Goal: Contribute content: Add original content to the website for others to see

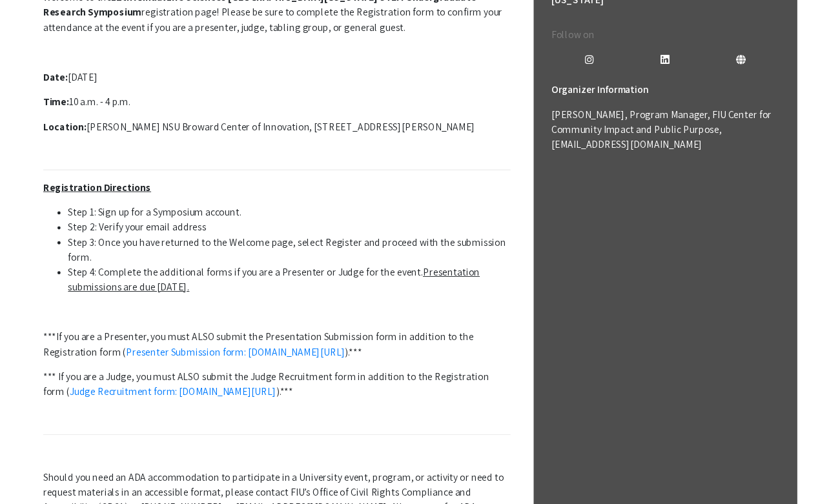
scroll to position [389, 0]
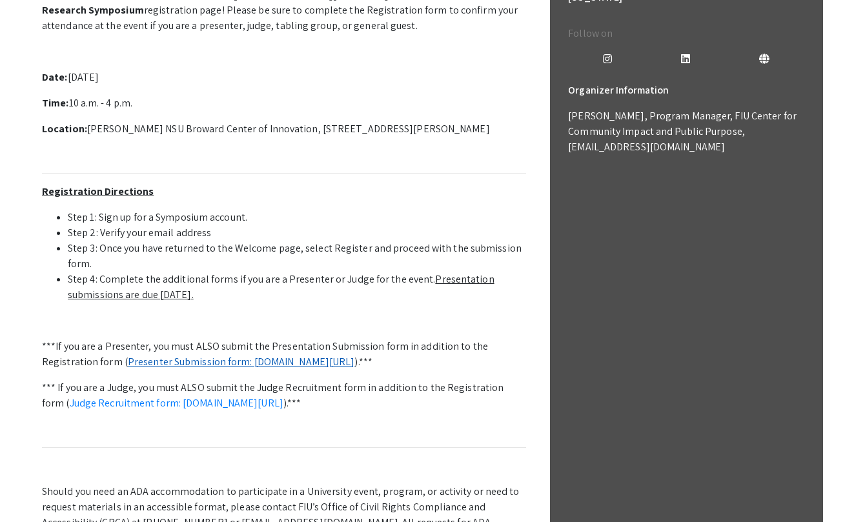
click at [311, 363] on link "Presenter Submission form: [DOMAIN_NAME][URL]" at bounding box center [241, 362] width 227 height 14
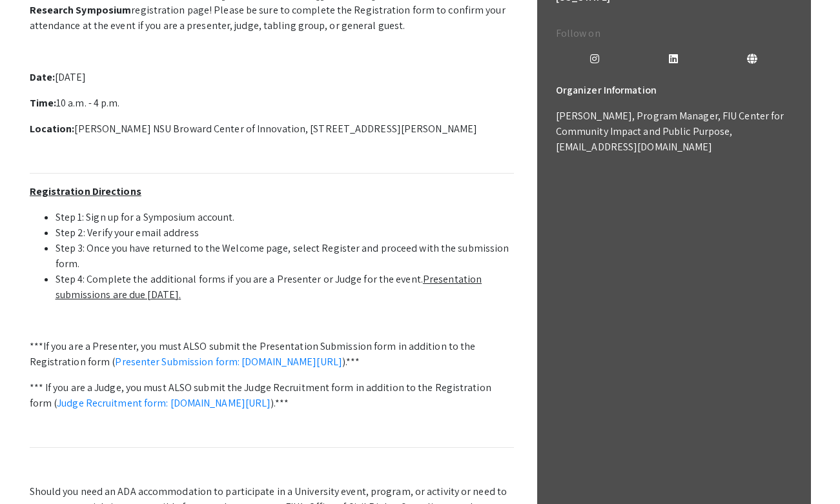
click at [457, 206] on p "Welcome to the 12th Annual Life Sciences [GEOGRAPHIC_DATA][US_STATE] STEM Under…" at bounding box center [272, 271] width 484 height 579
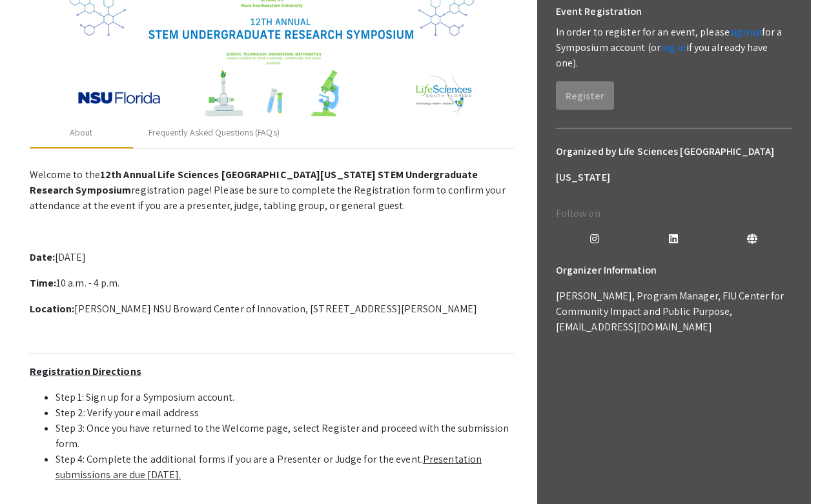
scroll to position [108, 0]
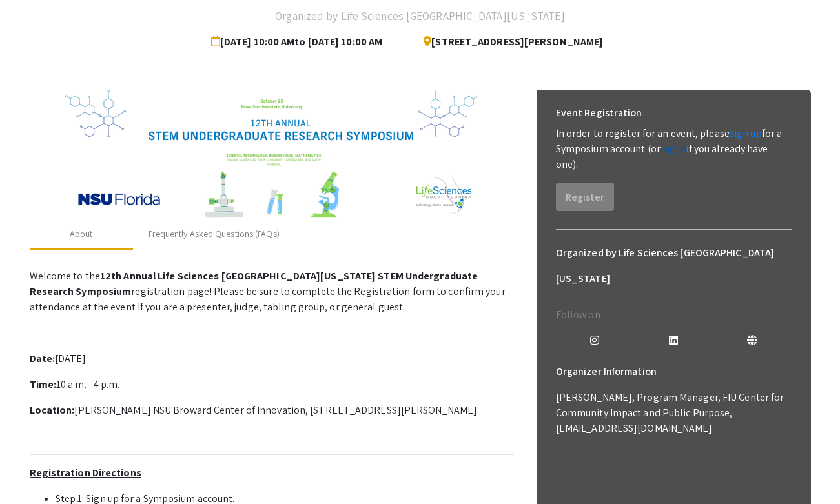
click at [678, 150] on link "log in" at bounding box center [673, 149] width 26 height 14
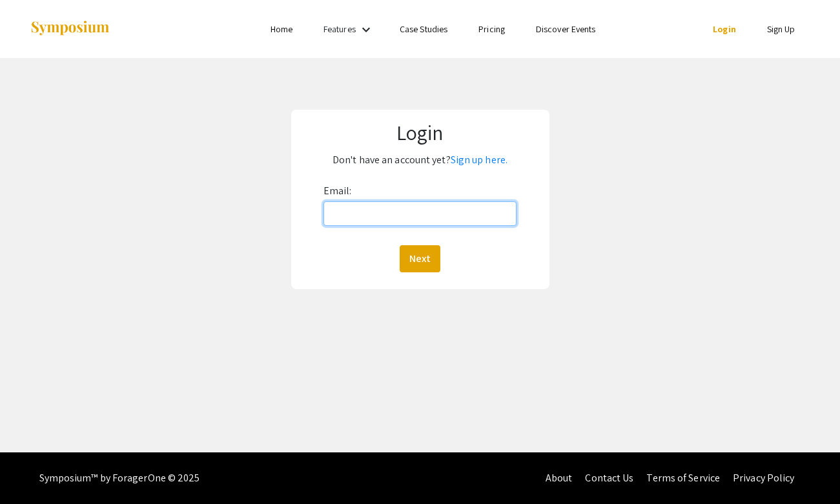
type input "[EMAIL_ADDRESS][DOMAIN_NAME]"
click at [419, 258] on button "Next" at bounding box center [419, 258] width 41 height 27
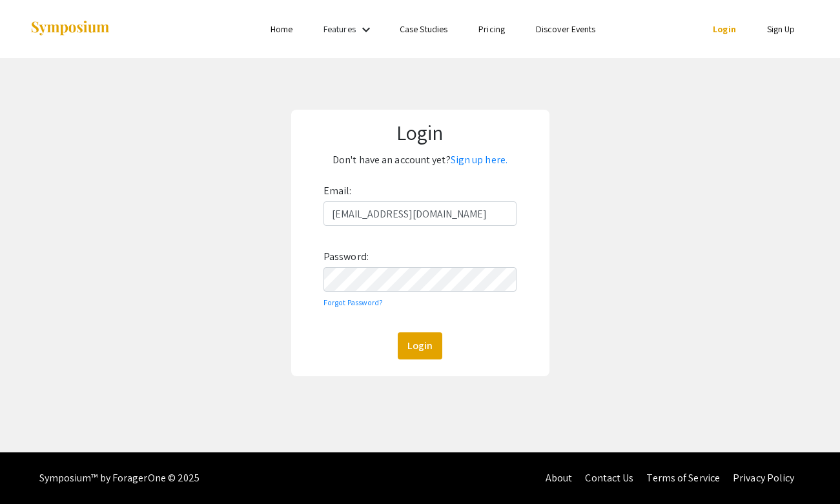
click at [419, 345] on button "Login" at bounding box center [419, 345] width 45 height 27
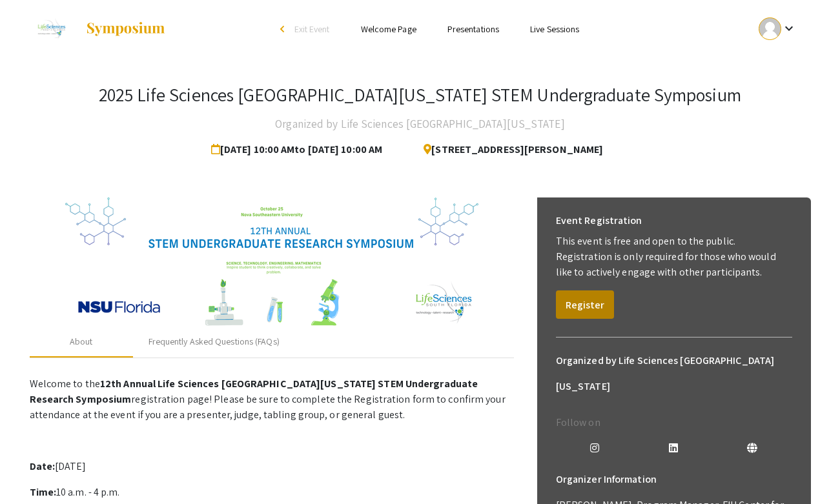
click at [588, 299] on button "Register" at bounding box center [585, 304] width 58 height 28
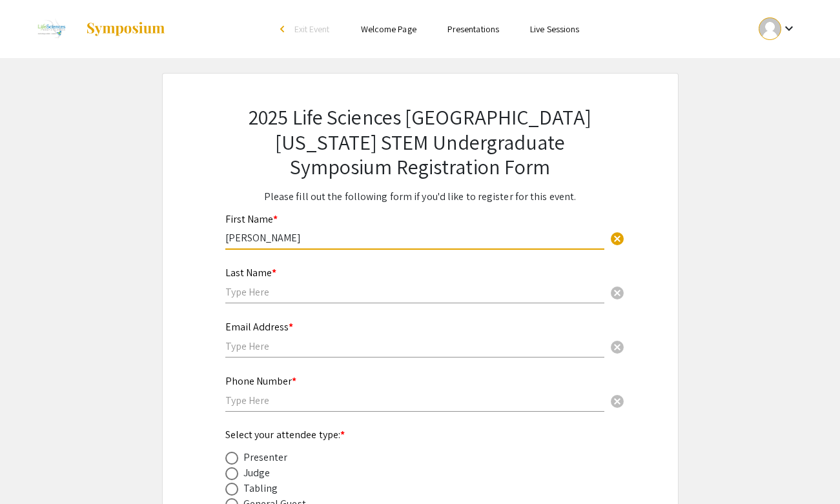
type input "[PERSON_NAME]"
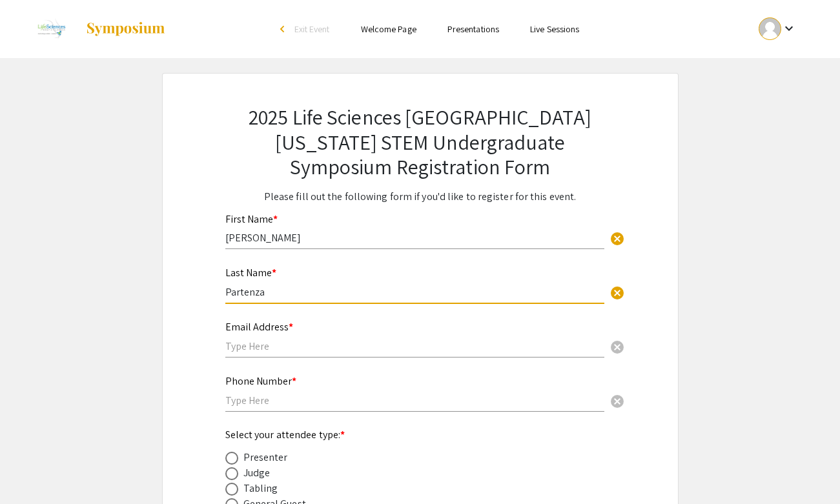
type input "Partenza"
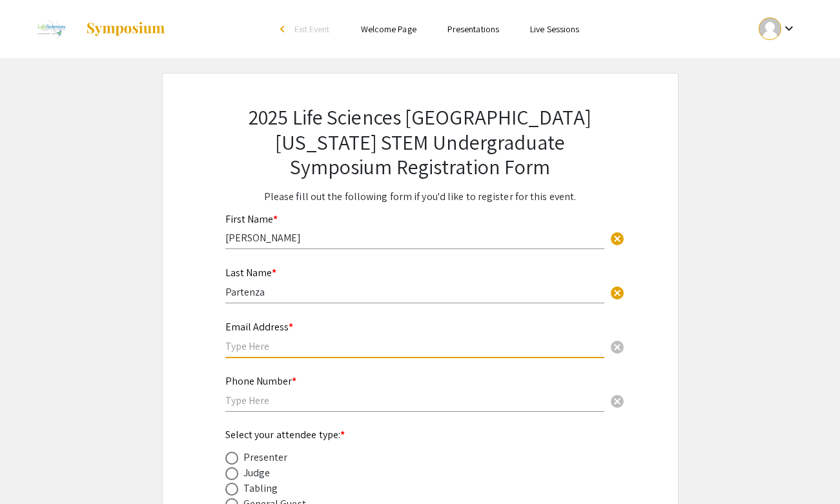
type input "[EMAIL_ADDRESS][DOMAIN_NAME]"
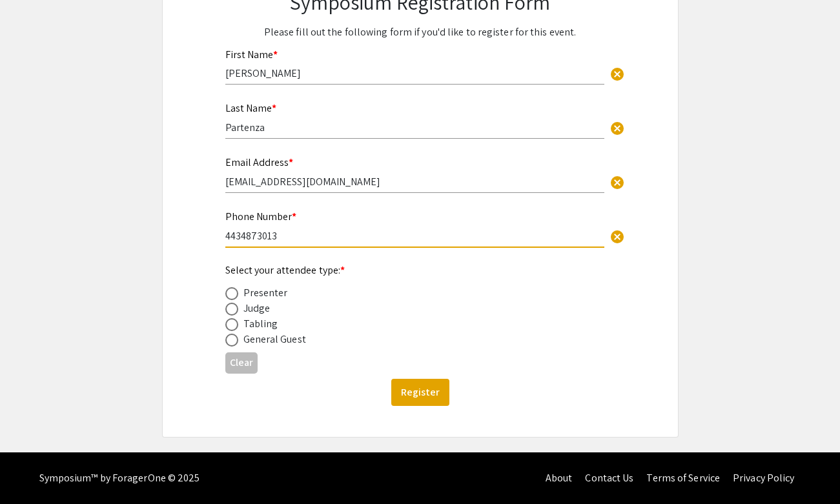
scroll to position [165, 0]
type input "4434873013"
click at [235, 295] on span at bounding box center [231, 293] width 13 height 13
click at [235, 295] on input "radio" at bounding box center [231, 293] width 13 height 13
radio input "true"
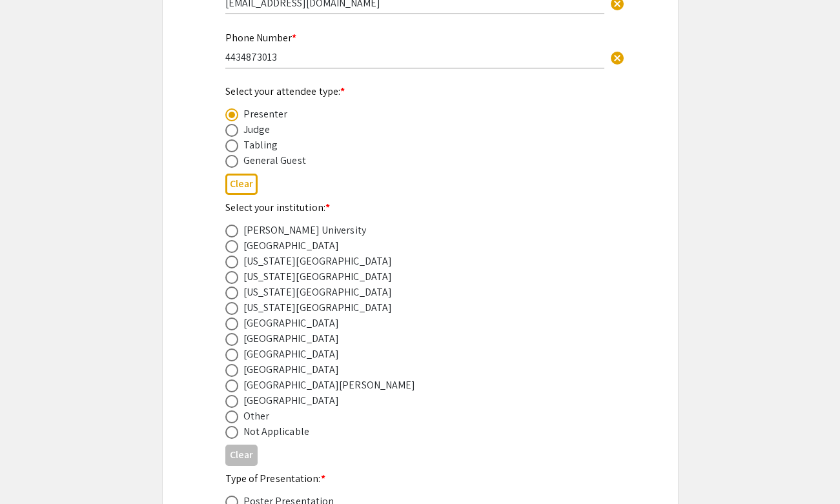
scroll to position [350, 0]
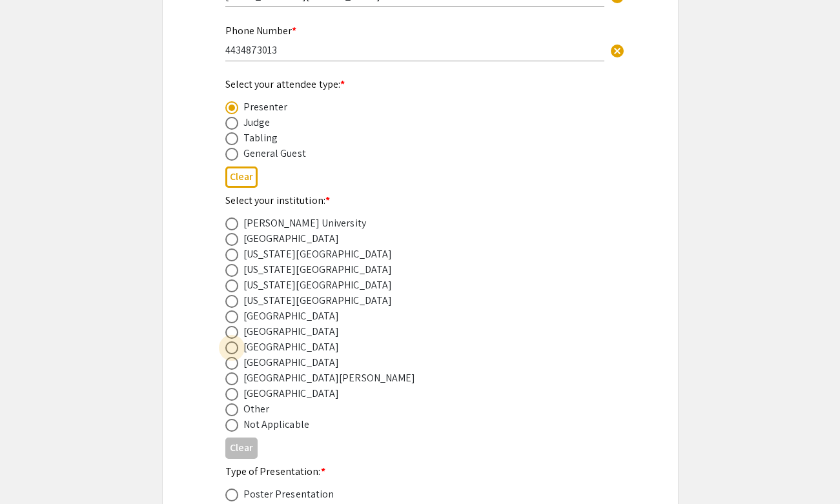
click at [236, 348] on span at bounding box center [231, 347] width 13 height 13
click at [236, 348] on input "radio" at bounding box center [231, 347] width 13 height 13
radio input "true"
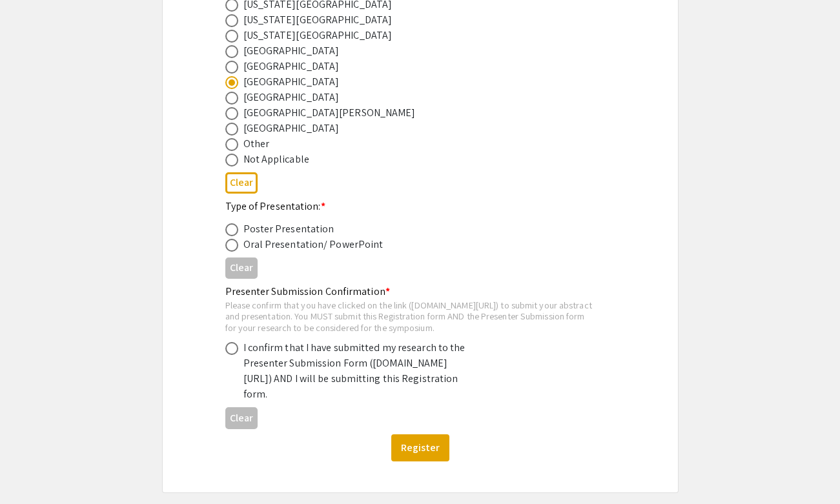
scroll to position [620, 0]
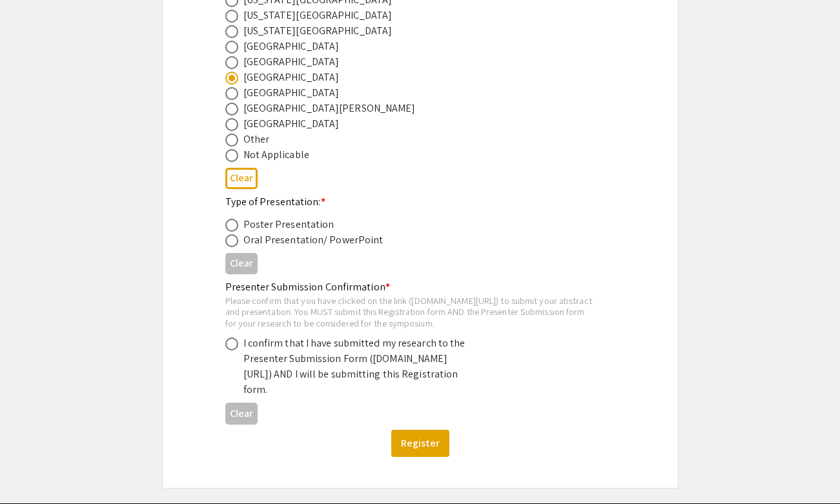
click at [232, 234] on span at bounding box center [231, 240] width 13 height 13
click at [232, 234] on input "radio" at bounding box center [231, 240] width 13 height 13
radio input "true"
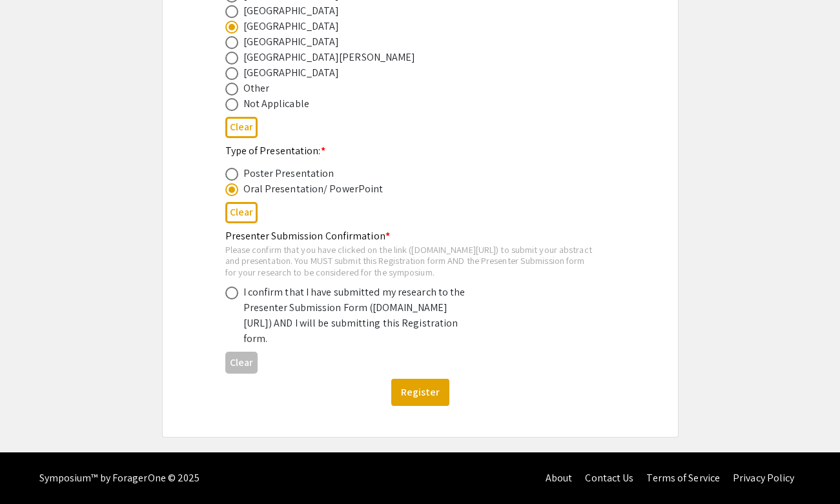
scroll to position [696, 0]
click at [228, 287] on span at bounding box center [231, 293] width 13 height 13
click at [228, 287] on input "radio" at bounding box center [231, 293] width 13 height 13
radio input "true"
click at [418, 388] on button "Register" at bounding box center [420, 392] width 58 height 27
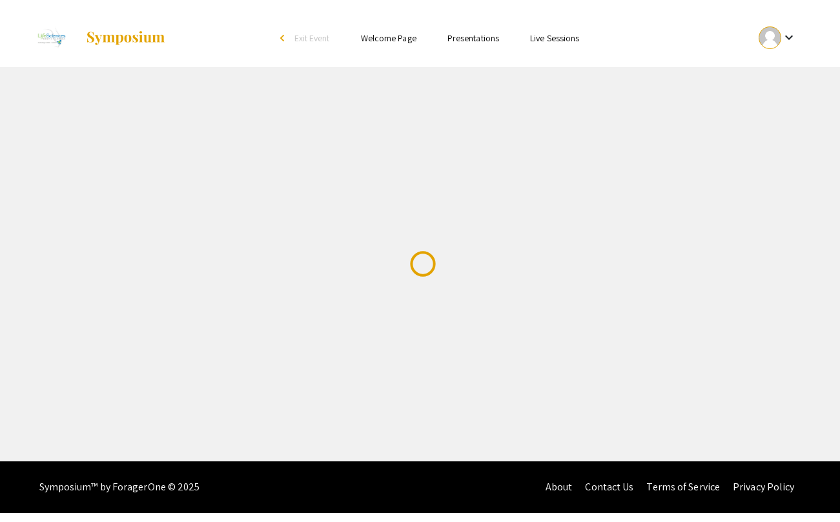
scroll to position [0, 0]
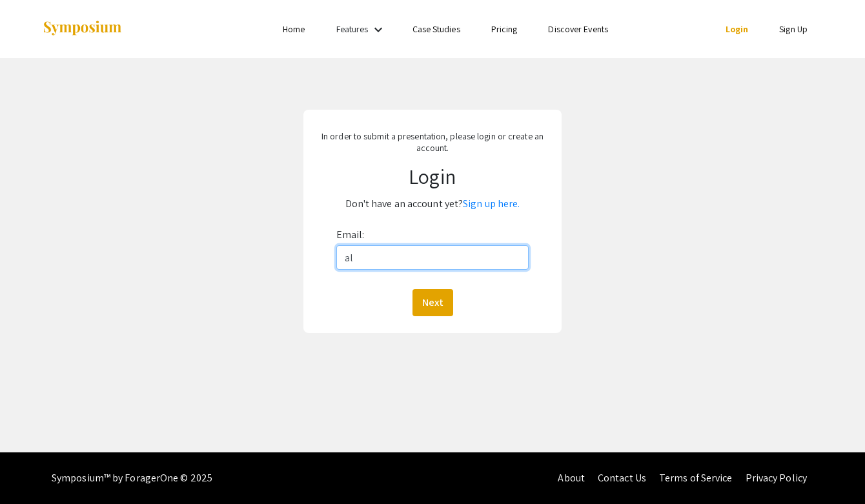
type input "a"
type input "partenzaalma@gmail.com"
drag, startPoint x: 465, startPoint y: 261, endPoint x: 330, endPoint y: 261, distance: 134.9
click at [330, 261] on form "Email: partenzaalma@gmail.com Next" at bounding box center [432, 271] width 241 height 92
type input "[EMAIL_ADDRESS][DOMAIN_NAME]"
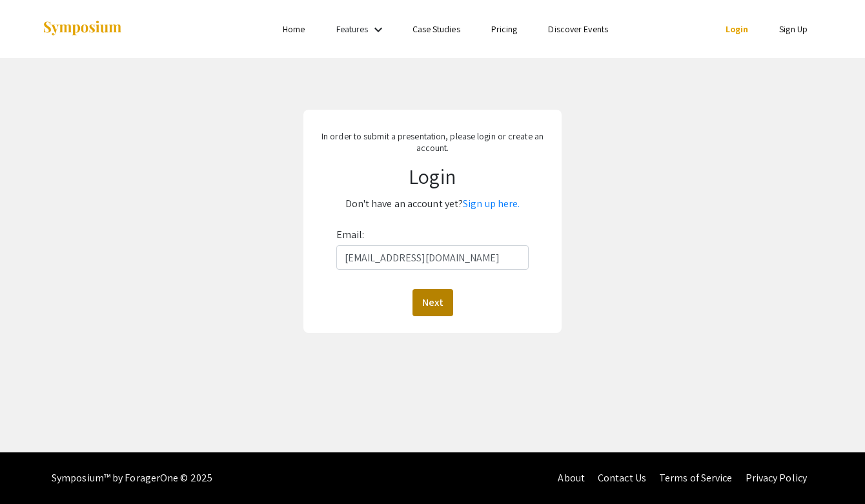
click at [438, 307] on button "Next" at bounding box center [432, 302] width 41 height 27
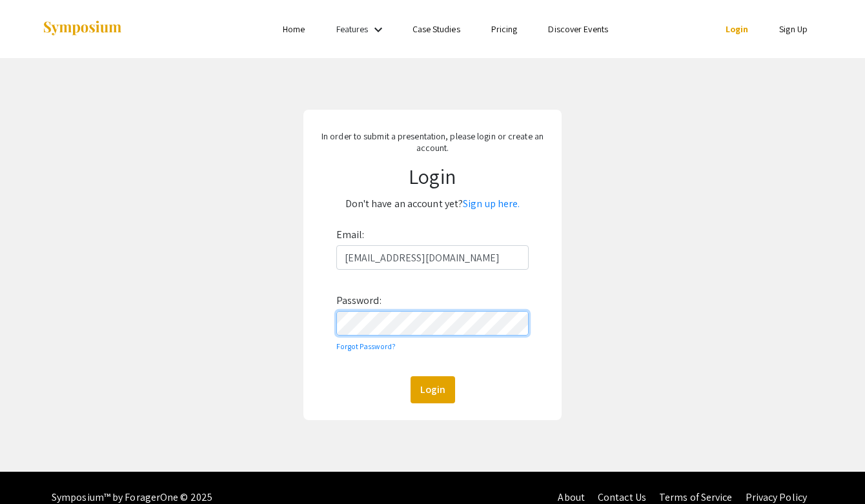
click at [432, 389] on button "Login" at bounding box center [432, 389] width 45 height 27
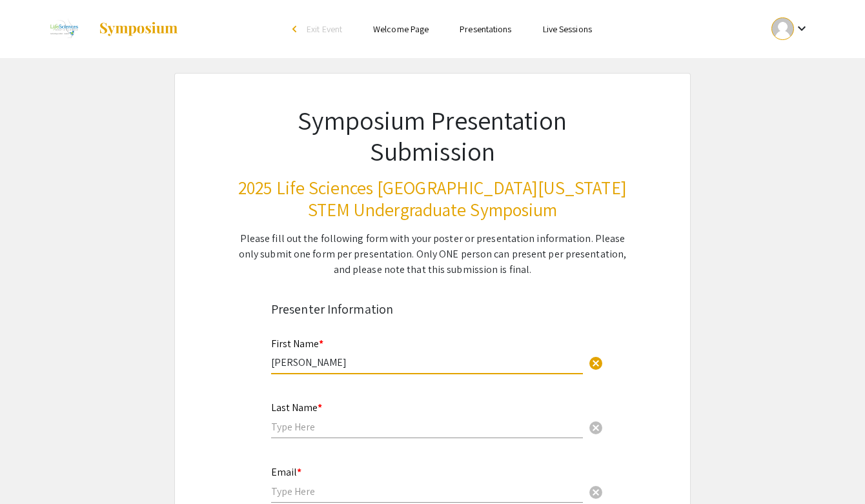
type input "[PERSON_NAME]"
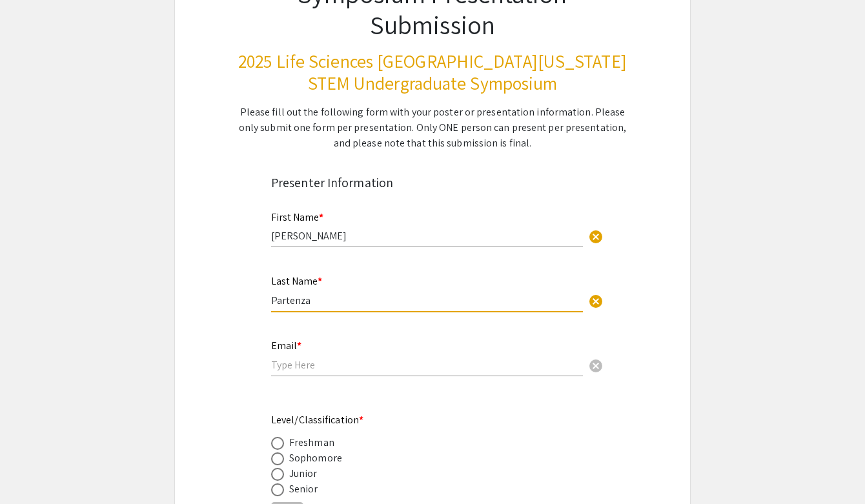
scroll to position [246, 0]
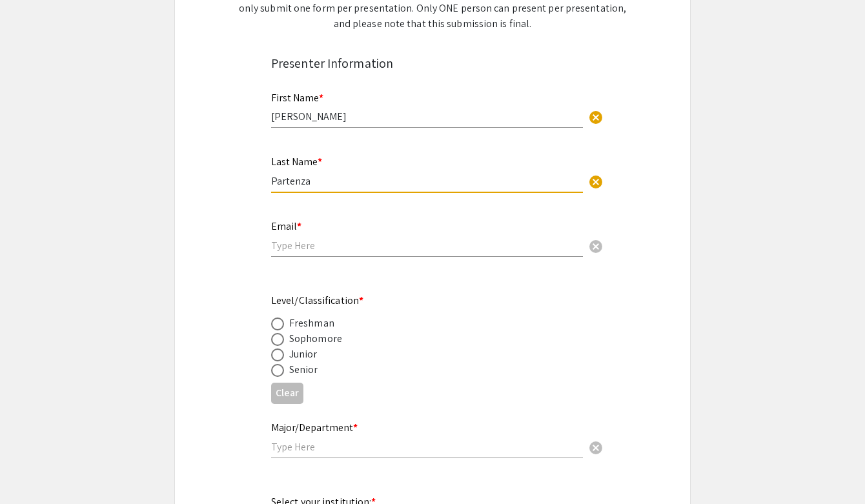
type input "Partenza"
type input "[EMAIL_ADDRESS][DOMAIN_NAME]"
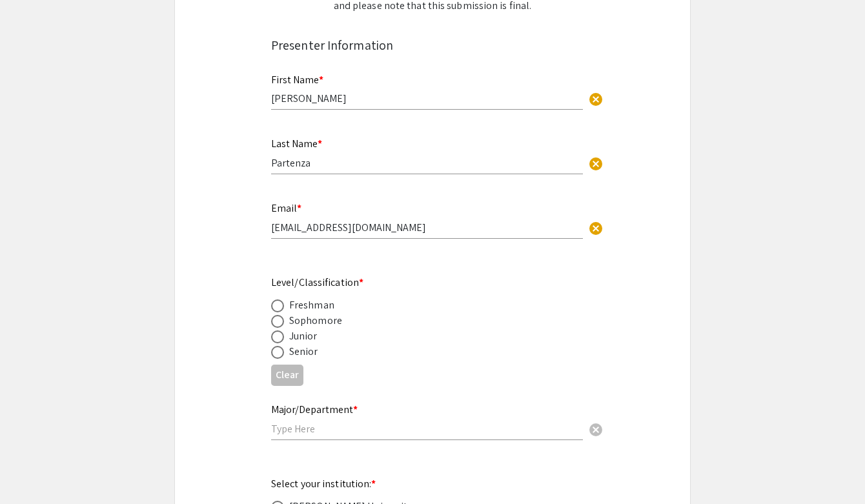
scroll to position [272, 0]
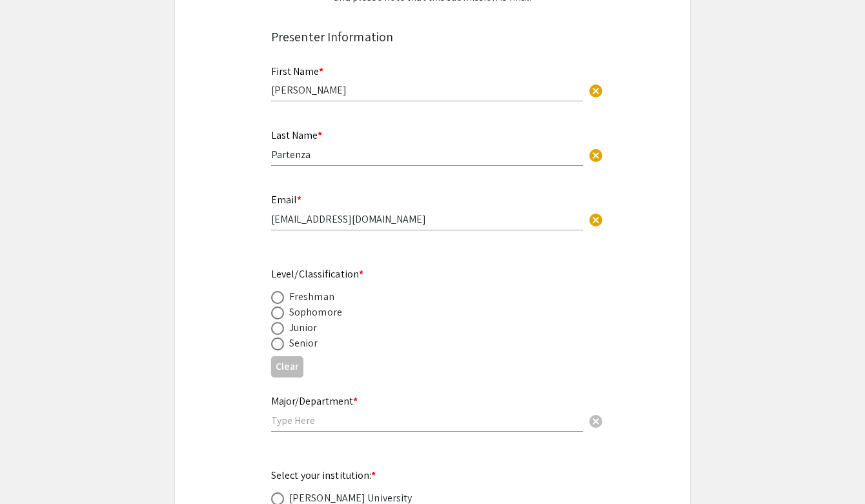
click at [422, 219] on input "[EMAIL_ADDRESS][DOMAIN_NAME]" at bounding box center [427, 219] width 312 height 14
click at [428, 245] on div "Email * almaemmamarie@gmail.com cancel This field is required." at bounding box center [432, 219] width 342 height 54
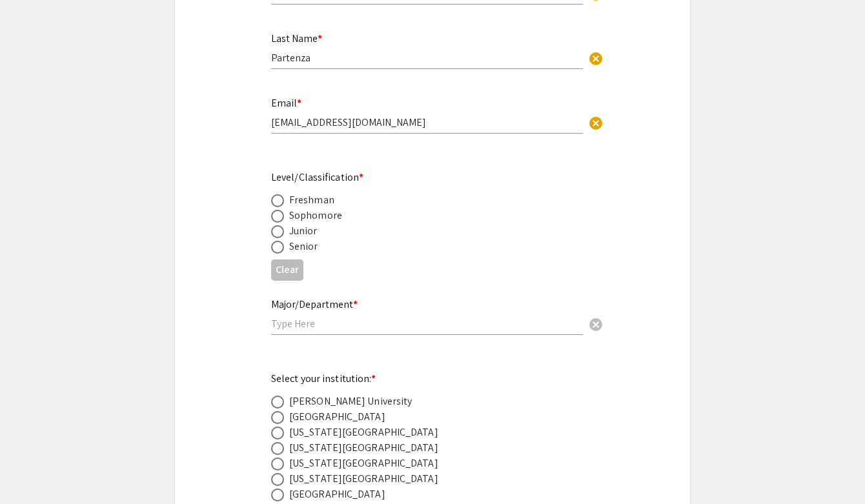
scroll to position [370, 0]
click at [276, 245] on span at bounding box center [277, 245] width 13 height 13
click at [276, 245] on input "radio" at bounding box center [277, 245] width 13 height 13
radio input "true"
click at [297, 324] on input "text" at bounding box center [427, 323] width 312 height 14
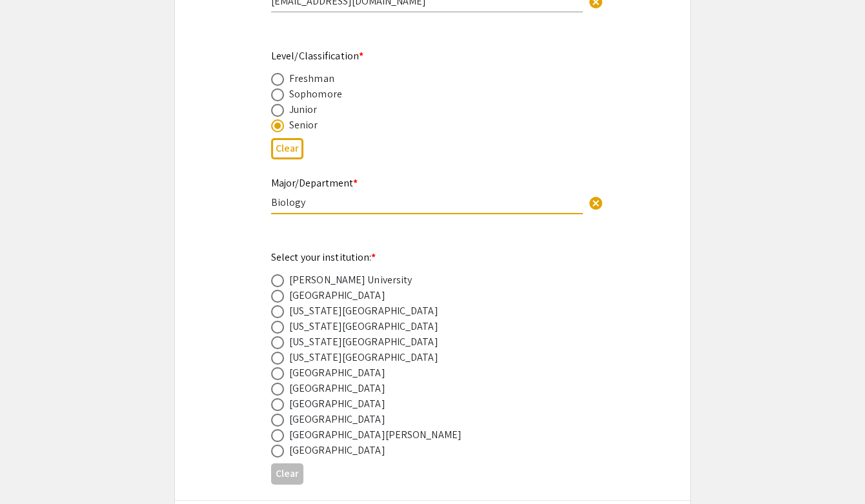
scroll to position [497, 0]
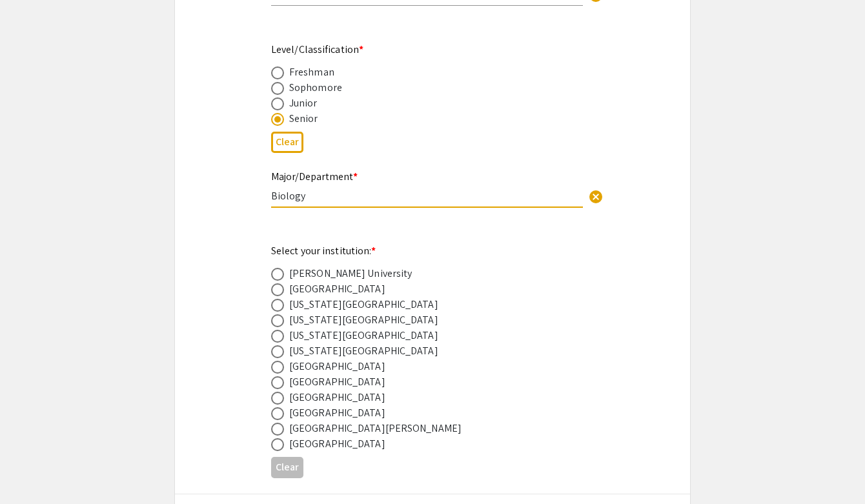
type input "Biology"
click at [421, 219] on div "Major/Department * Biology cancel" at bounding box center [427, 189] width 312 height 62
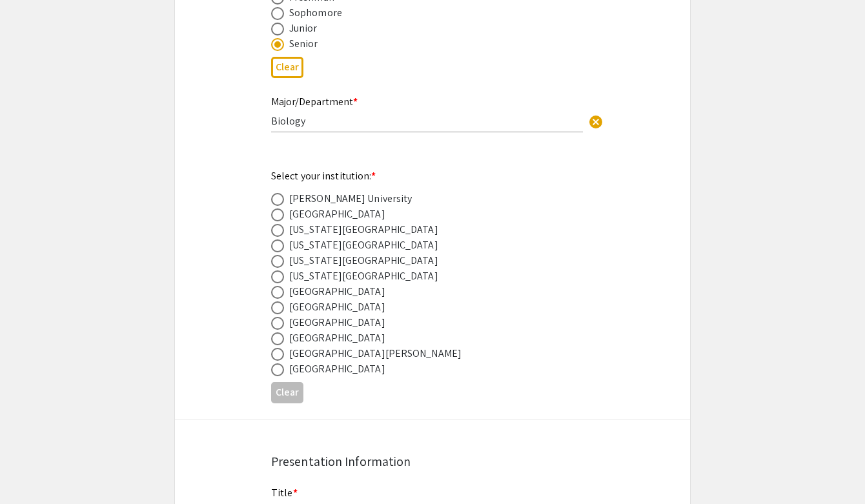
scroll to position [574, 0]
click at [278, 318] on span at bounding box center [277, 321] width 13 height 13
click at [278, 318] on input "radio" at bounding box center [277, 321] width 13 height 13
radio input "true"
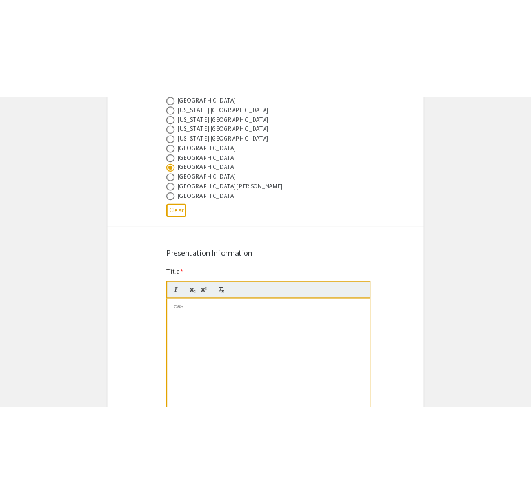
scroll to position [861, 0]
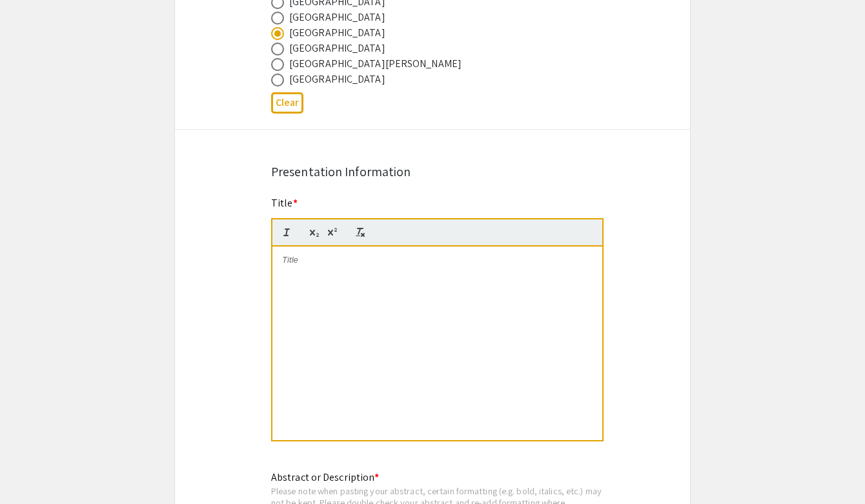
click at [319, 288] on div at bounding box center [437, 343] width 330 height 194
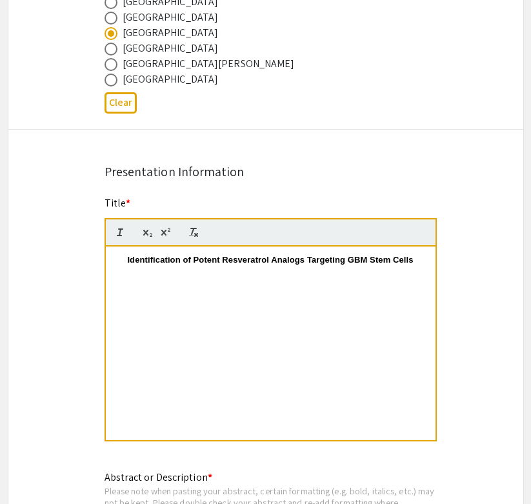
scroll to position [12, 0]
click at [125, 262] on p "Identification of Potent Resveratrol Analogs Targeting GBM Stem Cells" at bounding box center [271, 260] width 310 height 12
click at [173, 279] on div "Identification of Potent Resveratrol Analogs Targeting GBM Stem Cells" at bounding box center [271, 343] width 330 height 194
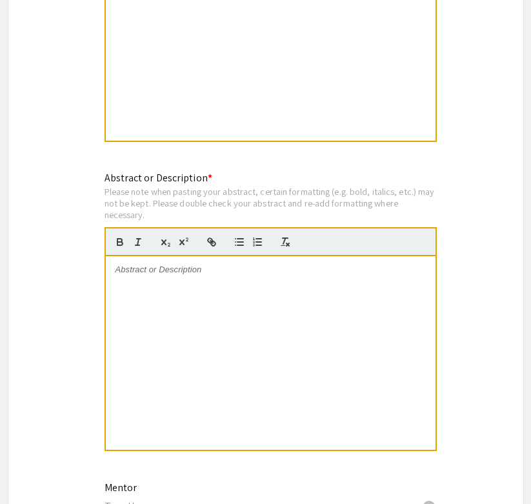
scroll to position [1163, 0]
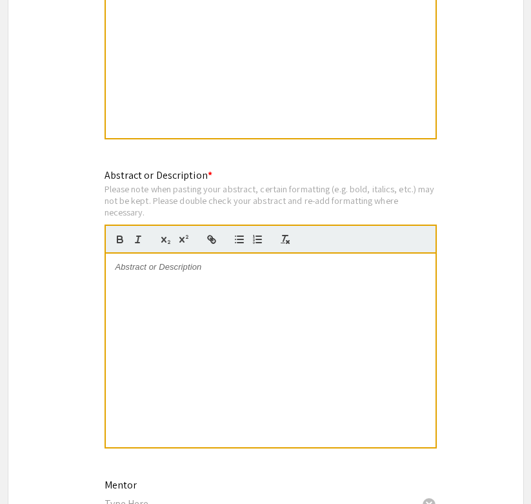
click at [243, 285] on div at bounding box center [271, 351] width 330 height 194
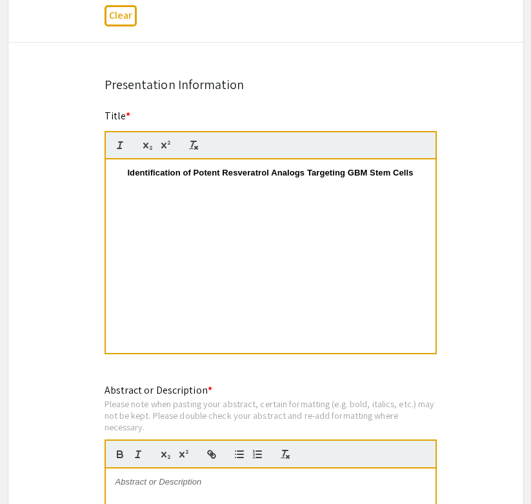
scroll to position [949, 0]
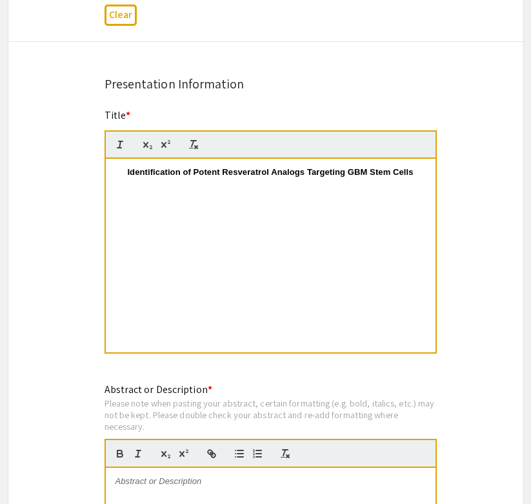
click at [367, 173] on strong "Identification of Potent Resveratrol Analogs Targeting GBM Stem Cells" at bounding box center [270, 172] width 286 height 10
click at [347, 216] on div at bounding box center [271, 256] width 330 height 194
click at [254, 187] on div at bounding box center [271, 256] width 330 height 194
click at [368, 174] on strong "Identification of Potent Resveratrol Analogs Targeting GBM Stem Cells" at bounding box center [270, 172] width 286 height 10
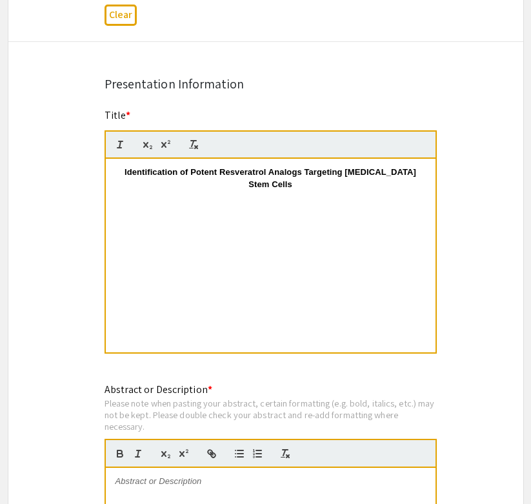
click at [374, 217] on div "Identification of Potent Resveratrol Analogs Targeting Glioblastoma Stem Cells" at bounding box center [271, 256] width 330 height 194
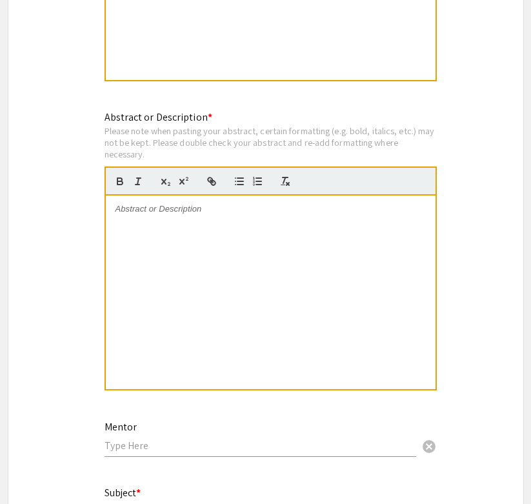
scroll to position [1236, 0]
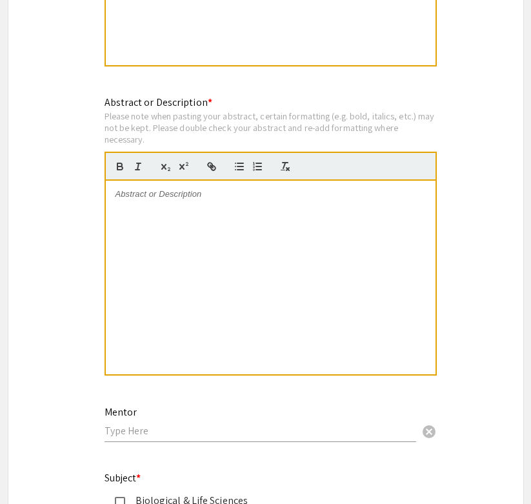
click at [361, 204] on div at bounding box center [271, 278] width 330 height 194
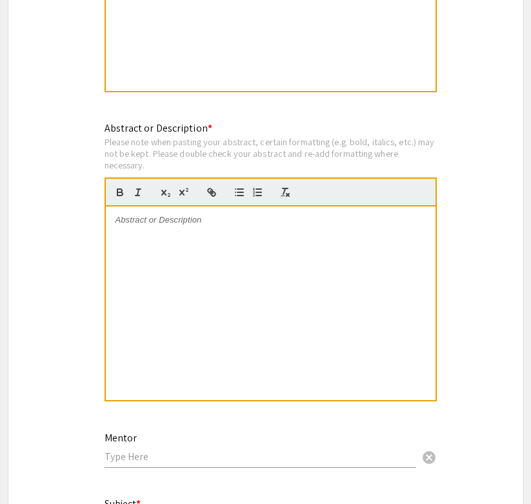
scroll to position [1268, 0]
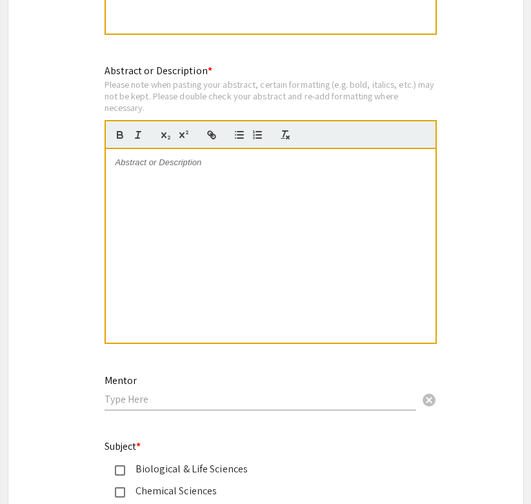
click at [234, 215] on div at bounding box center [271, 246] width 330 height 194
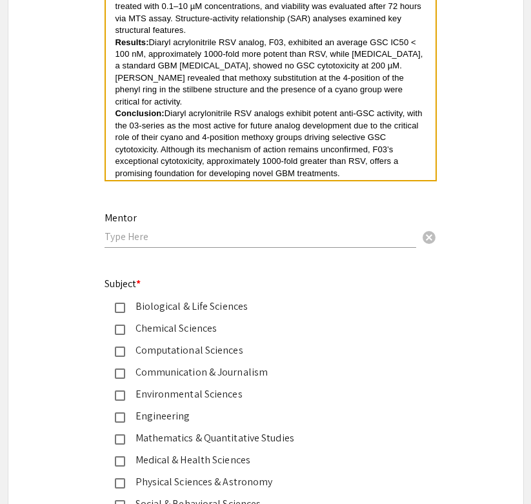
scroll to position [1432, 0]
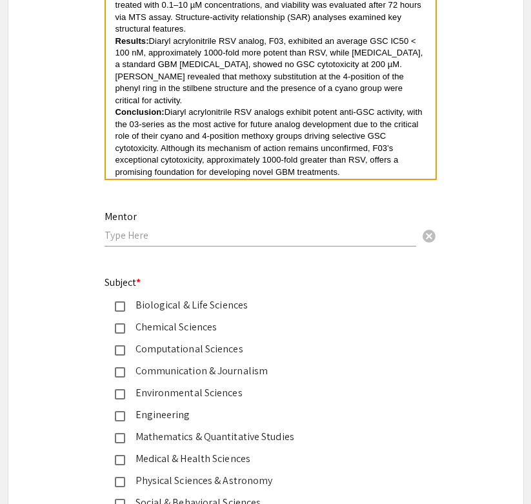
click at [248, 230] on input "text" at bounding box center [261, 235] width 312 height 14
type input "D"
type input "Regina Graham"
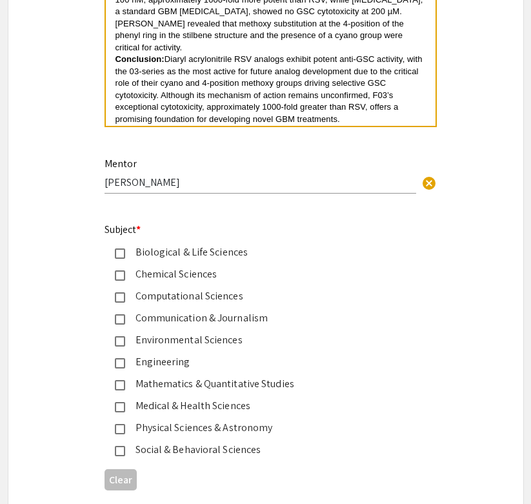
scroll to position [1583, 0]
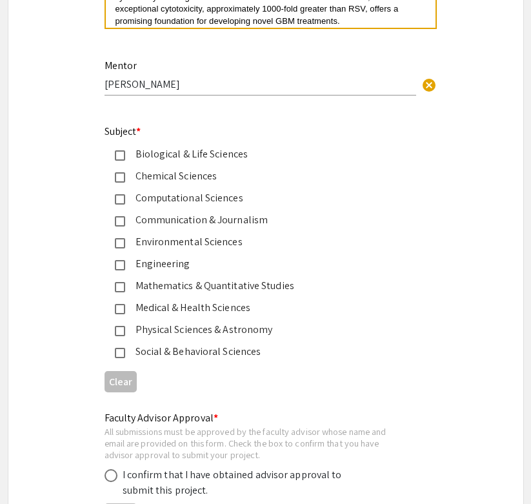
click at [137, 146] on div "Biological & Life Sciences" at bounding box center [260, 153] width 271 height 15
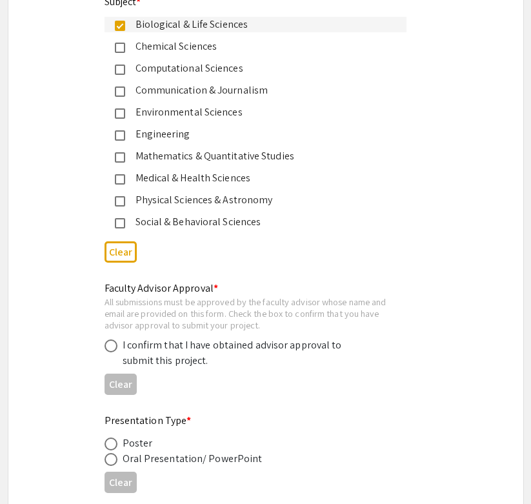
scroll to position [1831, 0]
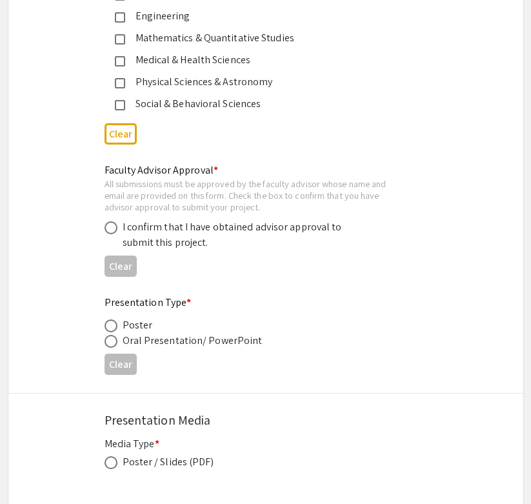
click at [401, 135] on div "Clear" at bounding box center [266, 134] width 323 height 32
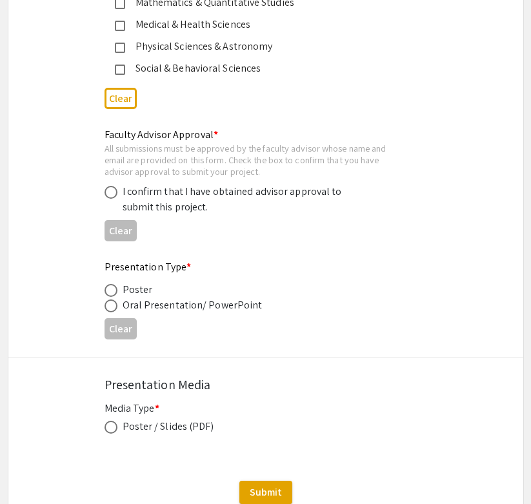
scroll to position [1874, 0]
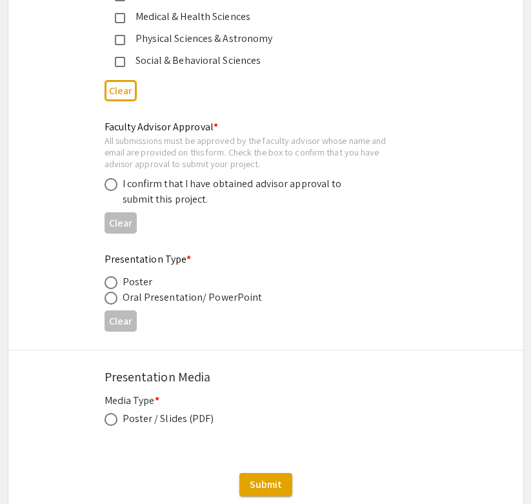
click at [112, 178] on span at bounding box center [111, 184] width 13 height 13
click at [112, 178] on input "radio" at bounding box center [111, 184] width 13 height 13
radio input "true"
click at [112, 292] on span at bounding box center [111, 298] width 13 height 13
click at [112, 292] on input "radio" at bounding box center [111, 298] width 13 height 13
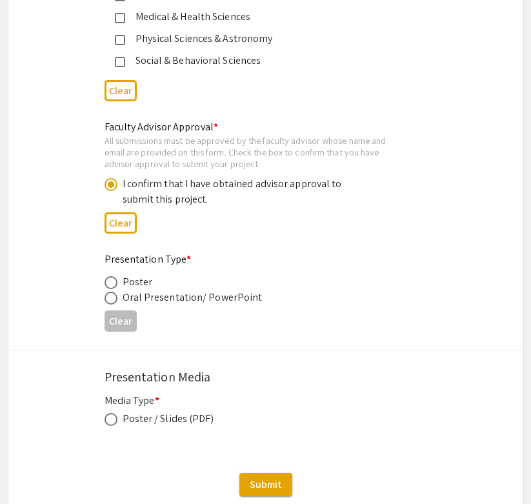
radio input "true"
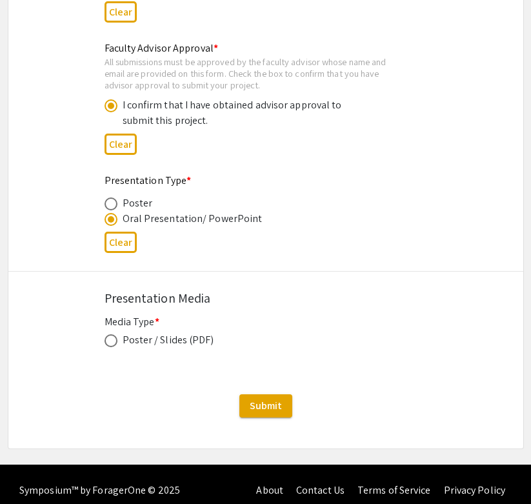
scroll to position [1952, 0]
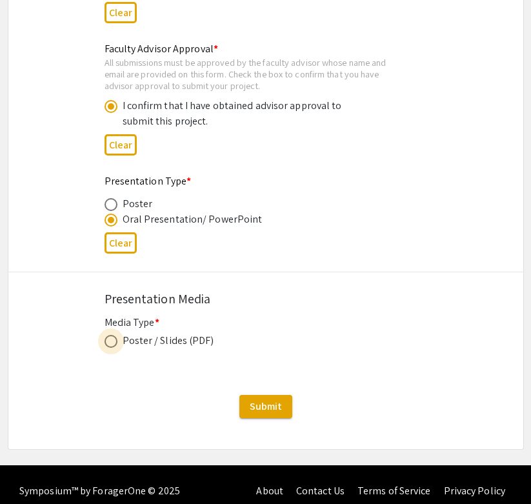
click at [112, 335] on span at bounding box center [111, 341] width 13 height 13
click at [112, 335] on input "radio" at bounding box center [111, 341] width 13 height 13
radio input "true"
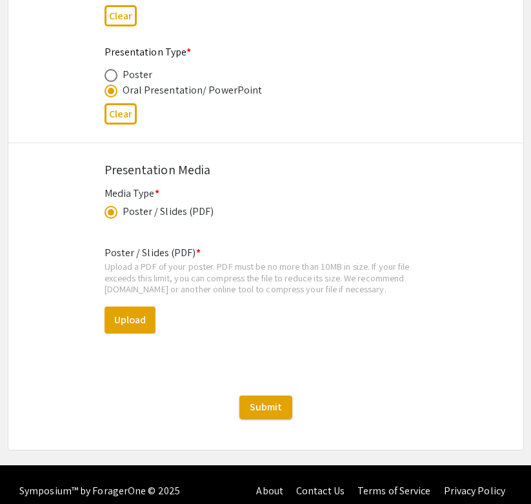
scroll to position [2080, 0]
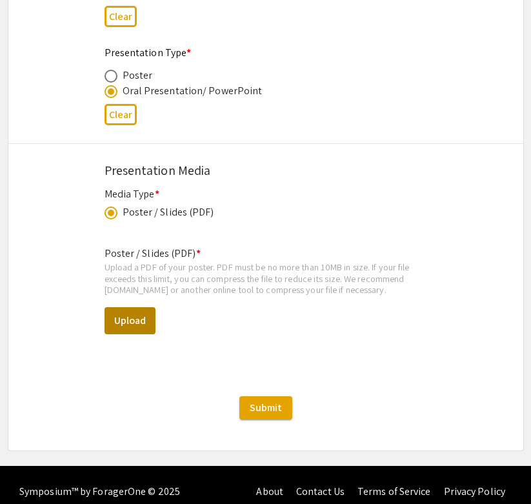
click at [144, 307] on button "Upload" at bounding box center [130, 320] width 51 height 27
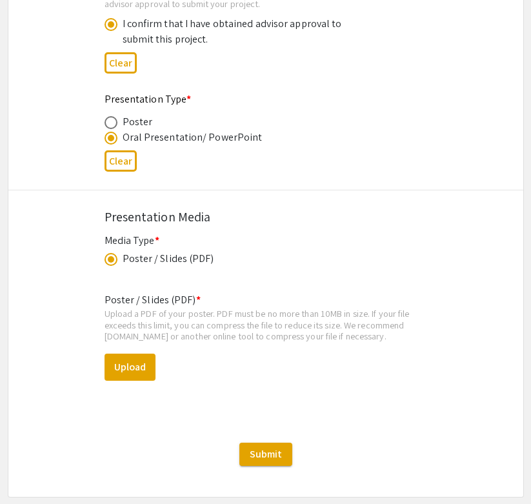
scroll to position [2031, 0]
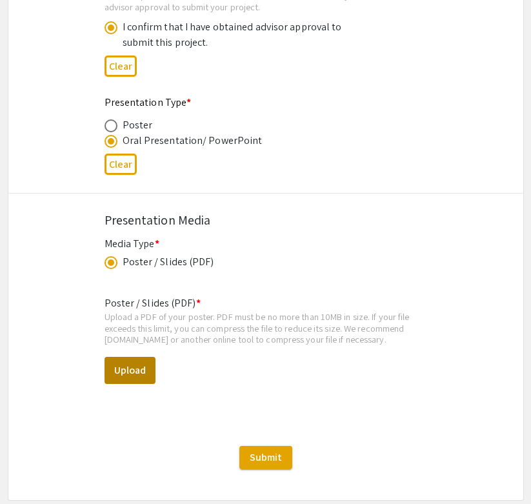
click at [144, 357] on button "Upload" at bounding box center [130, 370] width 51 height 27
select select "custom"
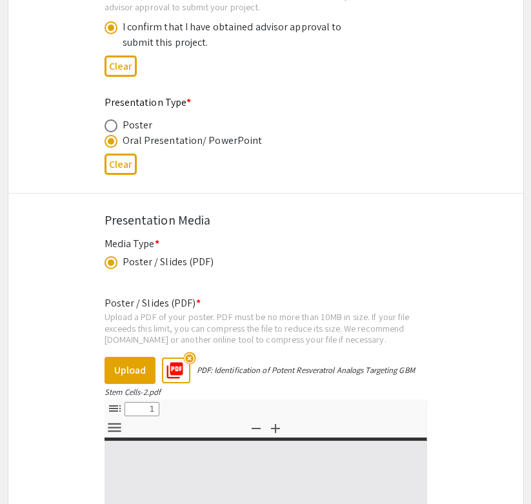
type input "0"
select select "custom"
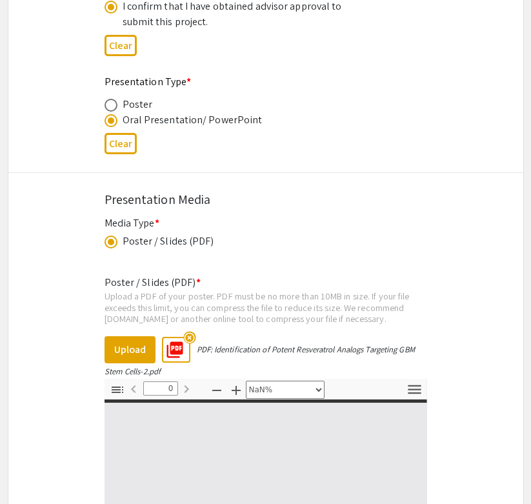
type input "1"
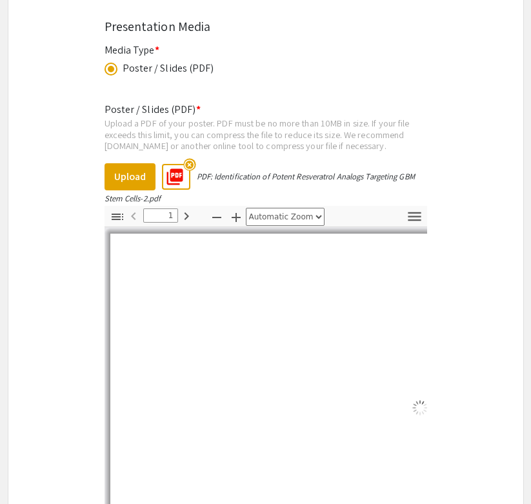
select select "auto"
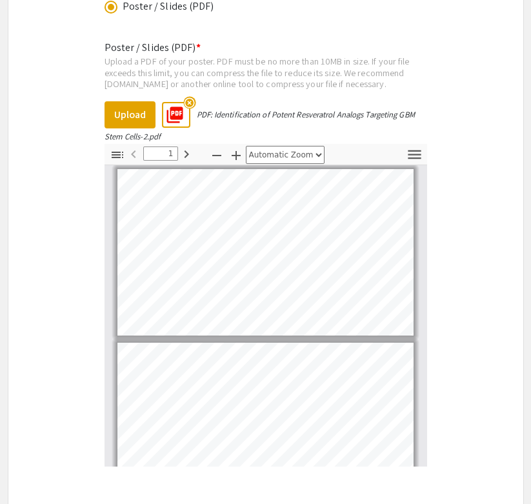
scroll to position [2288, 0]
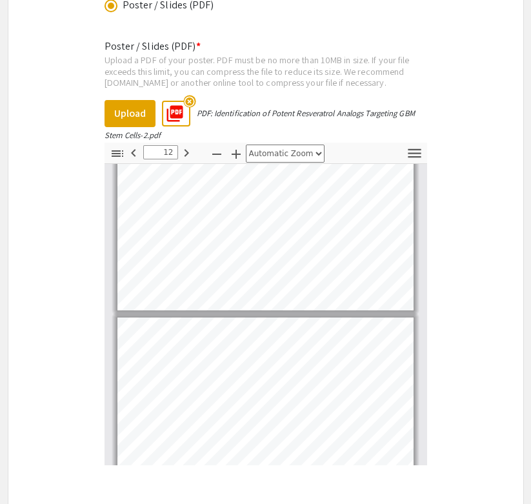
type input "13"
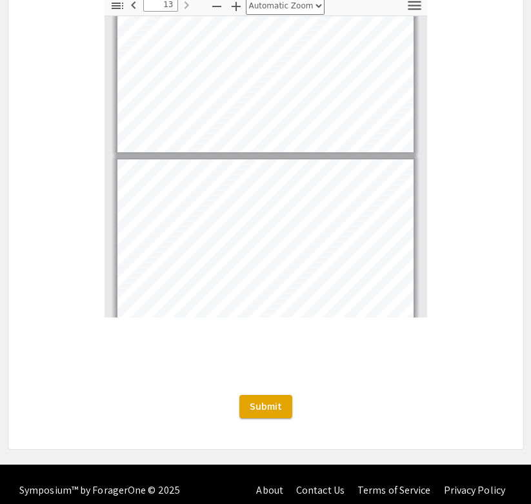
scroll to position [2434, 0]
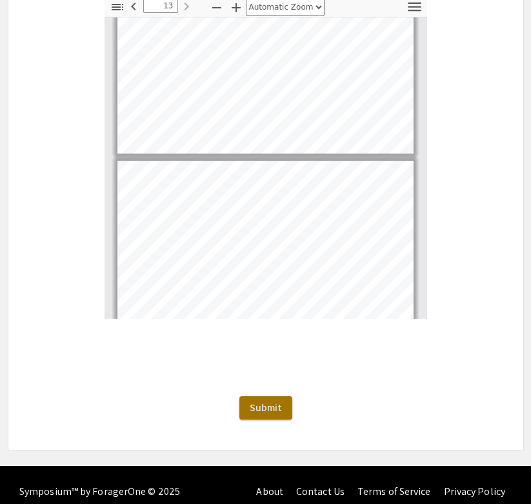
click at [285, 396] on button "Submit" at bounding box center [265, 407] width 53 height 23
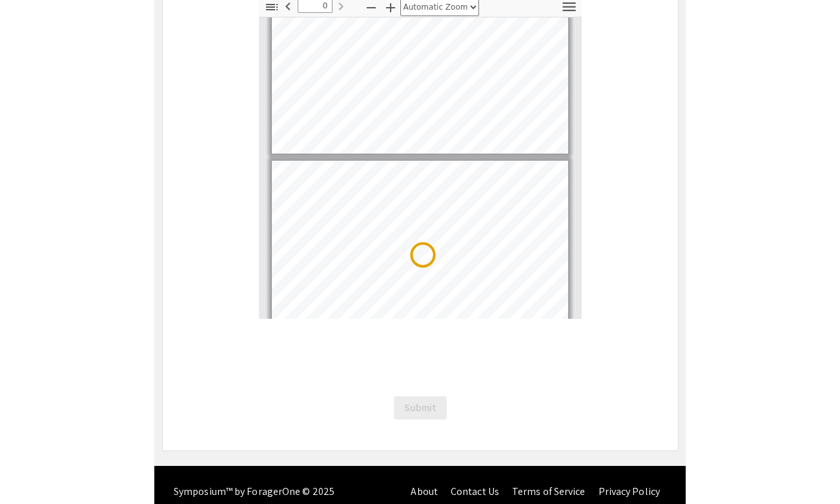
scroll to position [0, 0]
